Goal: Task Accomplishment & Management: Use online tool/utility

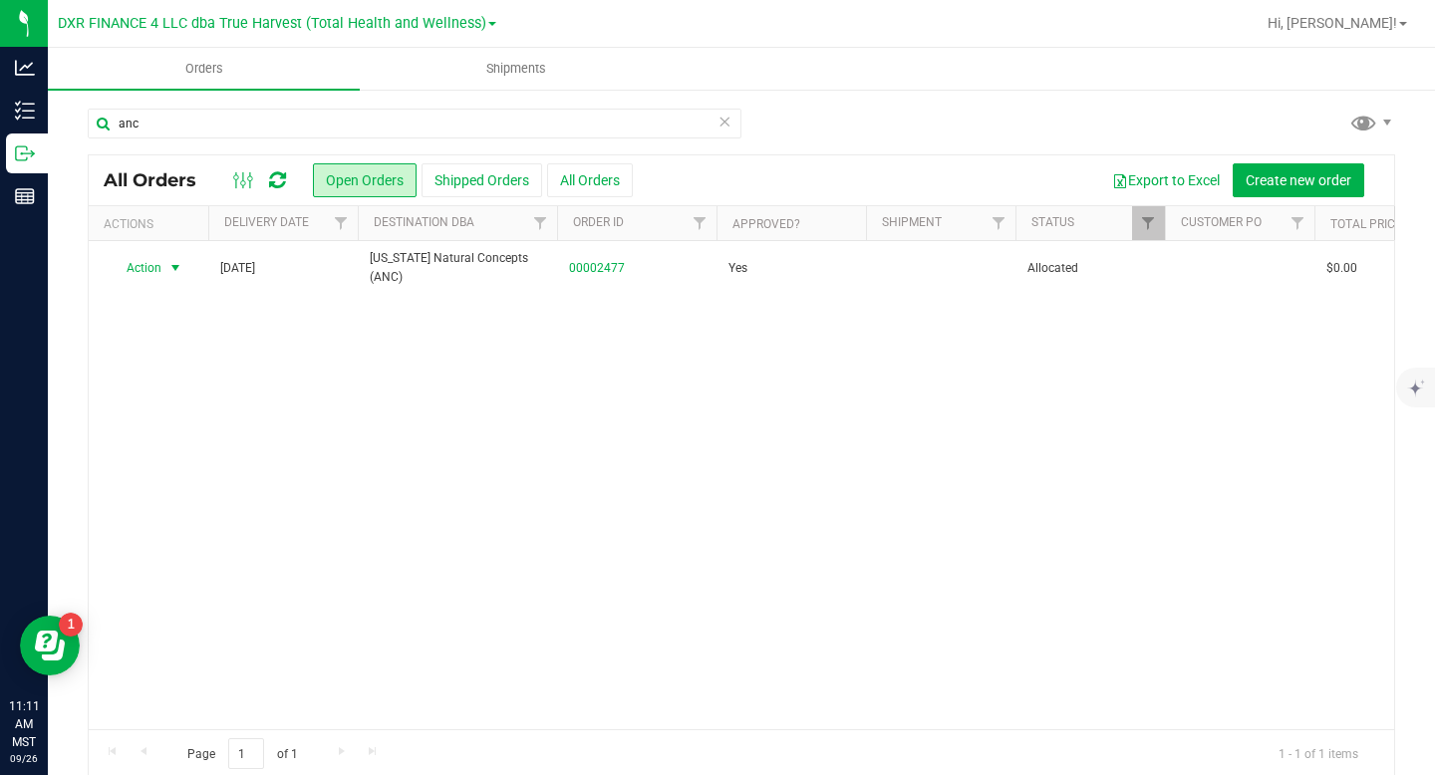
click at [719, 122] on icon at bounding box center [724, 121] width 14 height 24
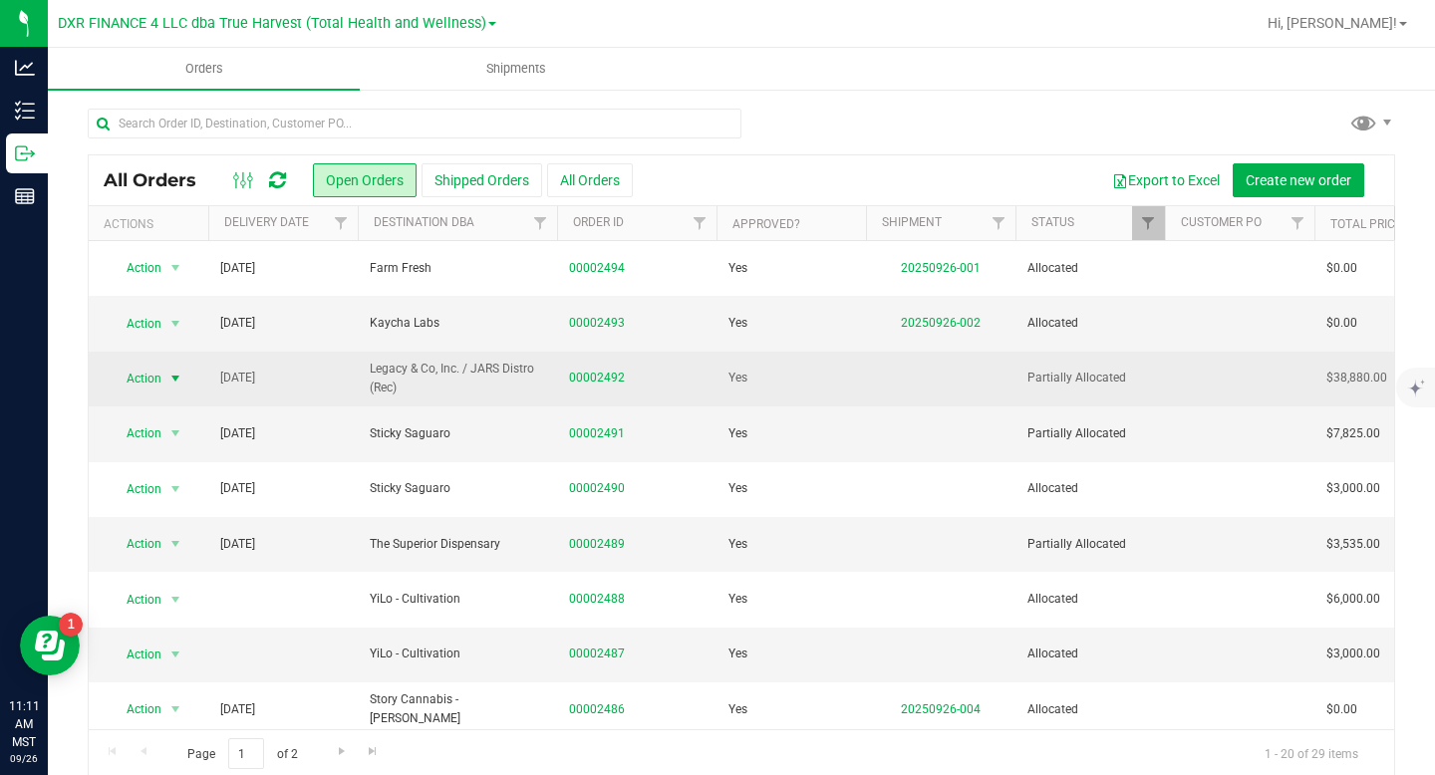
click at [176, 371] on span "select" at bounding box center [175, 379] width 16 height 16
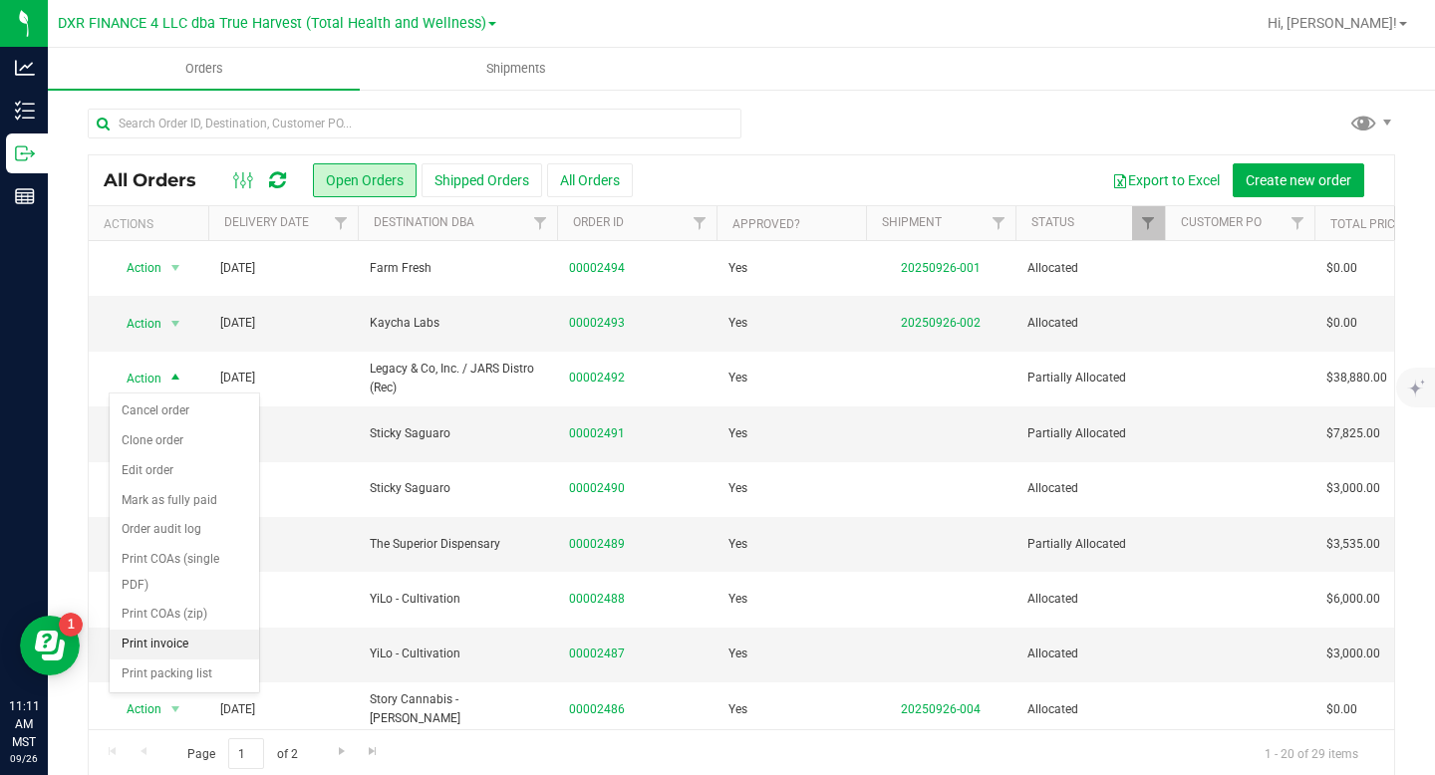
click at [162, 643] on li "Print invoice" at bounding box center [184, 645] width 149 height 30
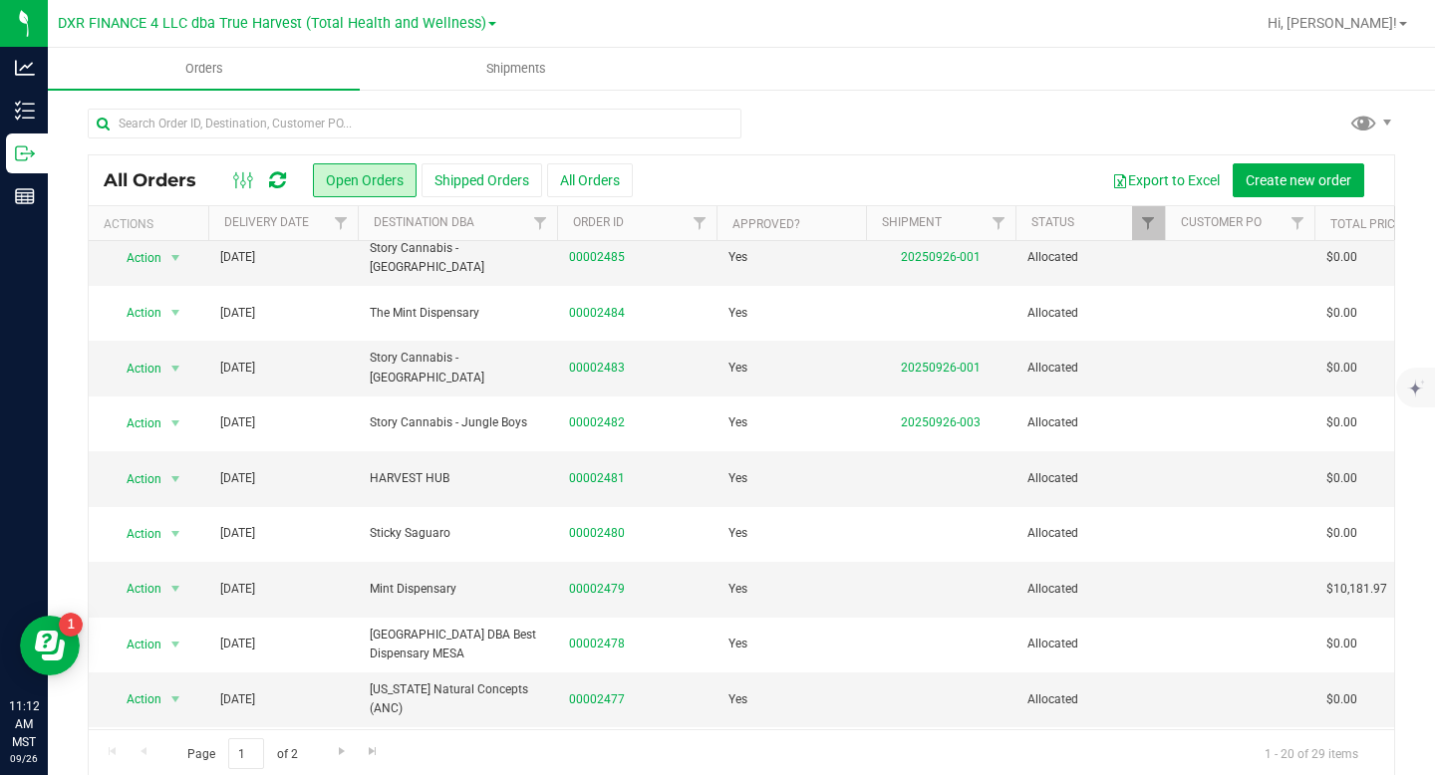
scroll to position [615, 0]
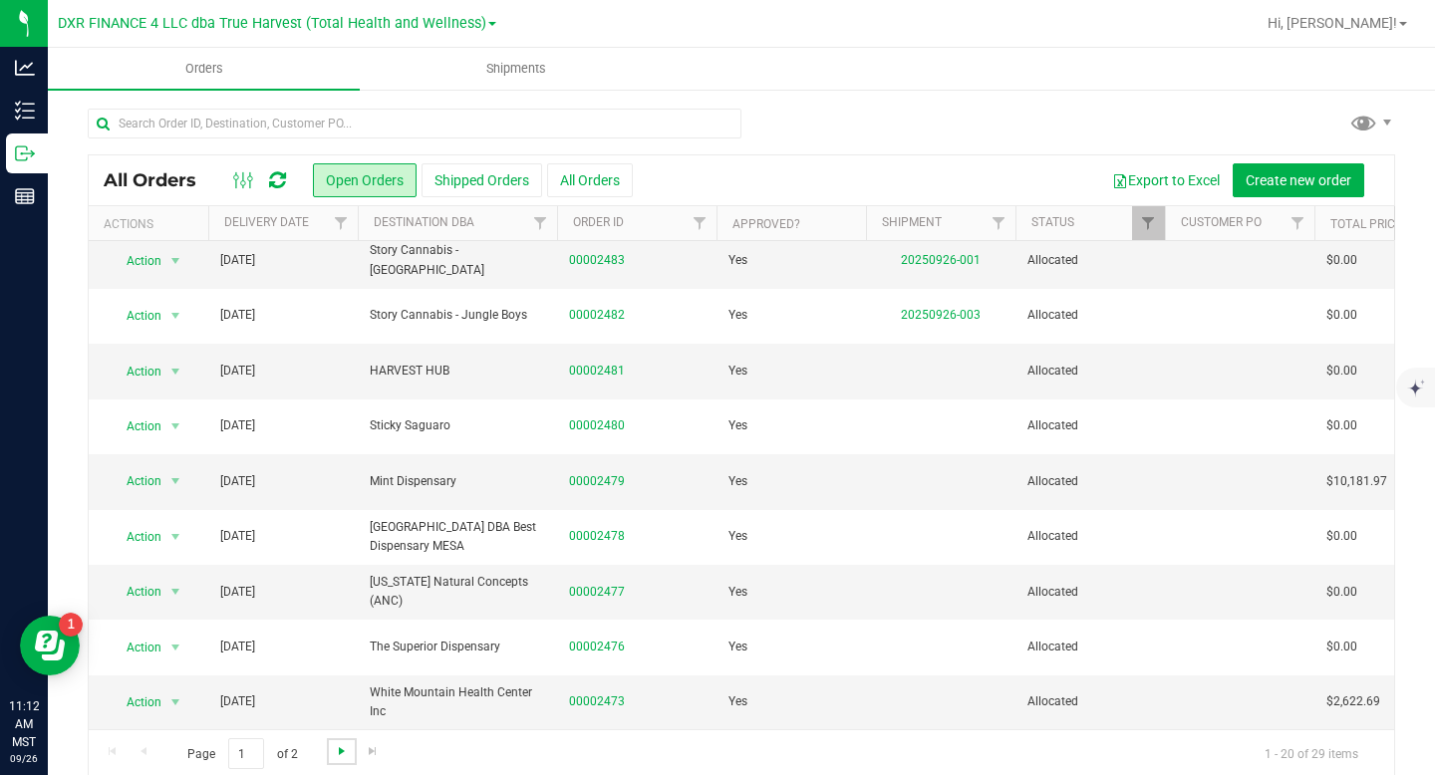
click at [341, 748] on span "Go to the next page" at bounding box center [342, 751] width 16 height 16
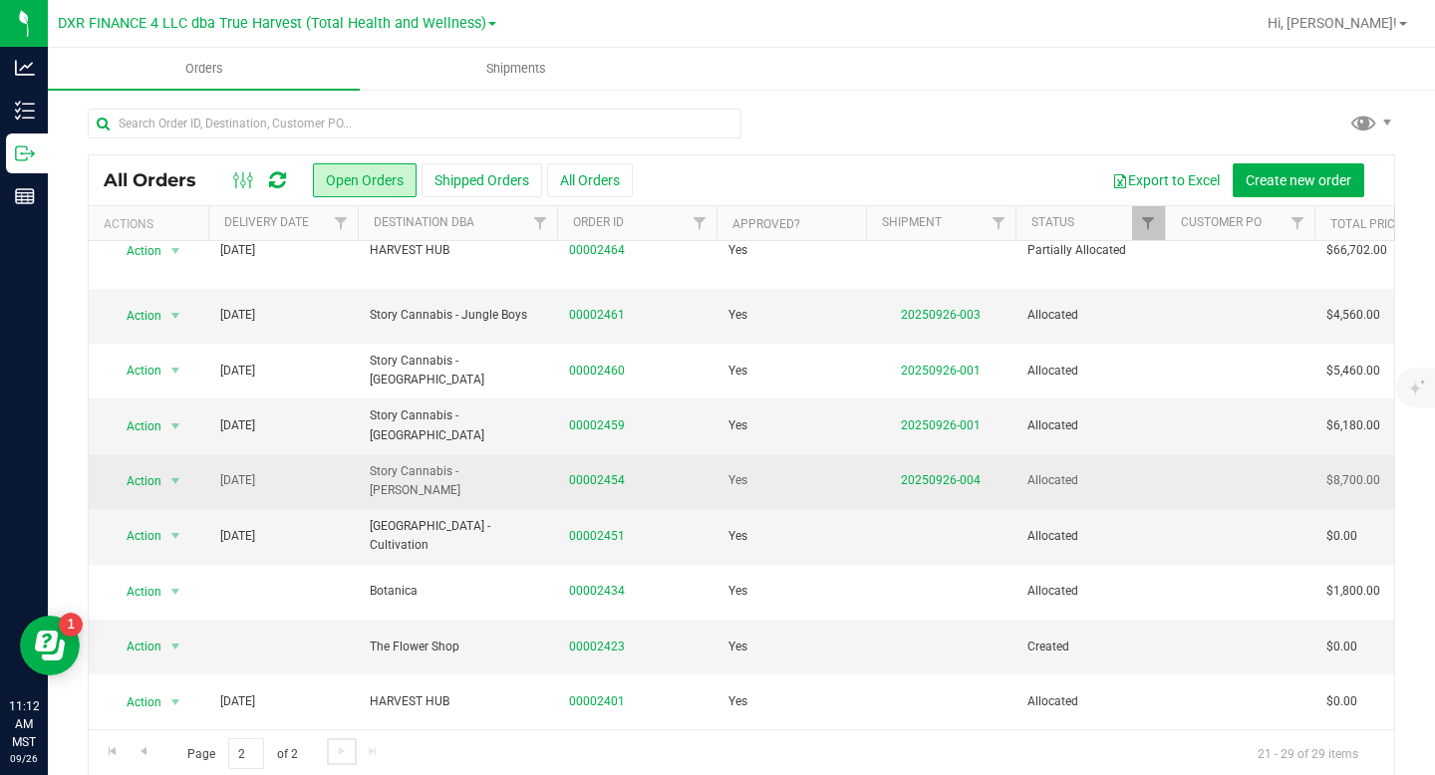
scroll to position [23, 0]
